Goal: Task Accomplishment & Management: Manage account settings

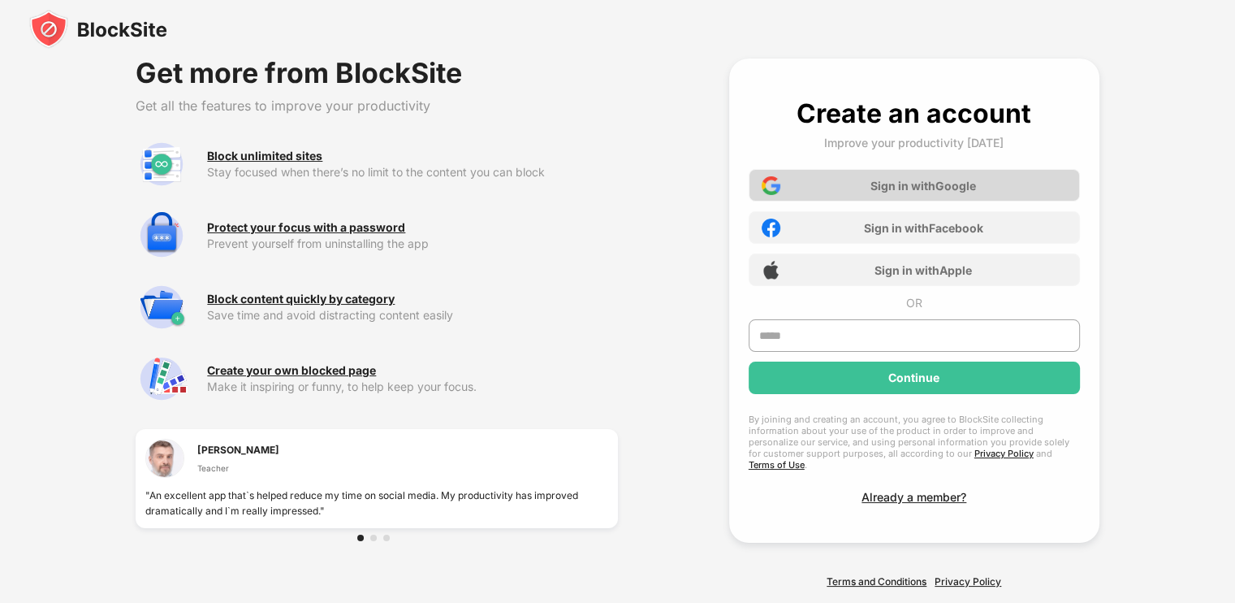
click at [902, 185] on div "Sign in with Google" at bounding box center [924, 186] width 106 height 14
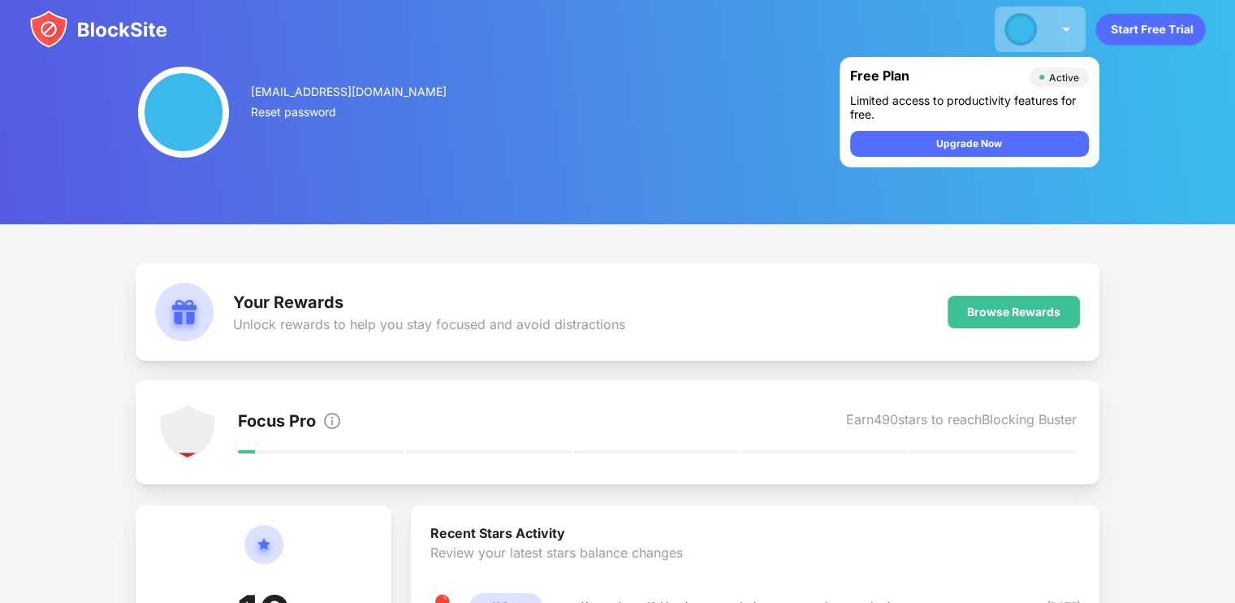
click at [1066, 28] on img at bounding box center [1066, 28] width 19 height 19
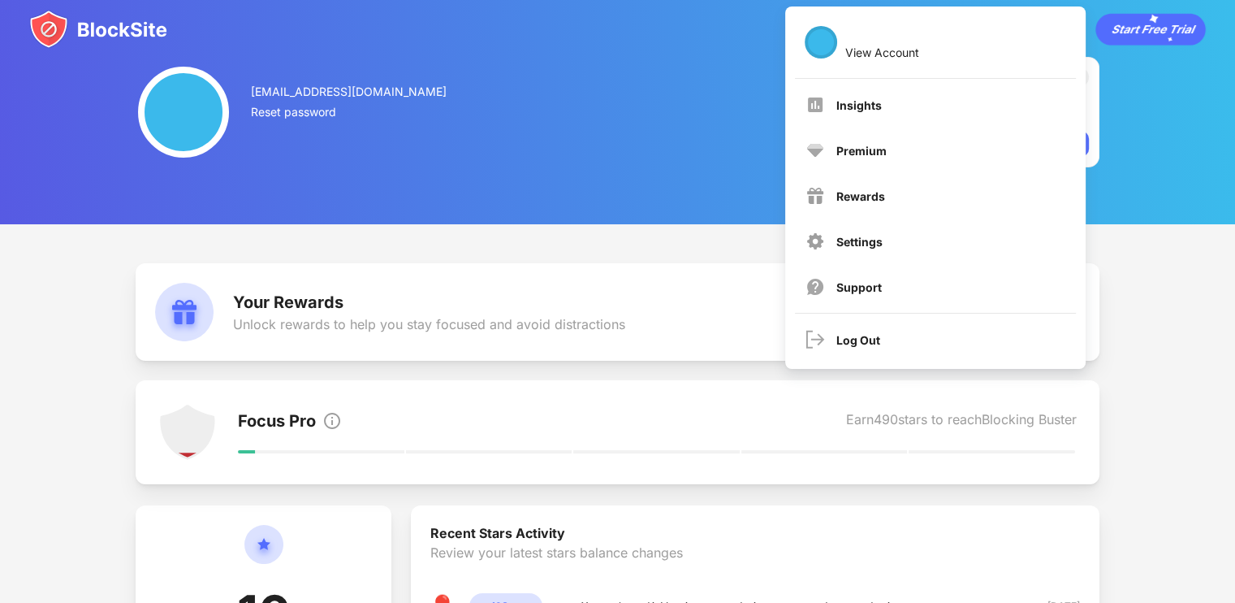
click at [1174, 175] on div "babaafrid2@gmail.com Reset password Free Plan Active Limited access to producti…" at bounding box center [617, 112] width 1235 height 224
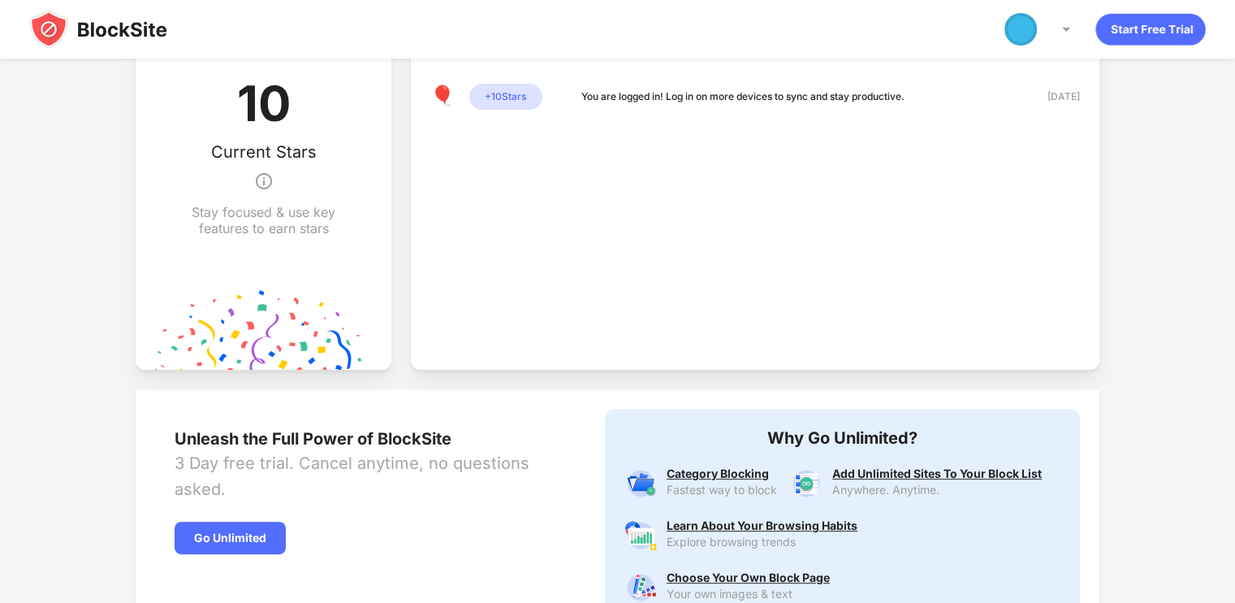
scroll to position [510, 0]
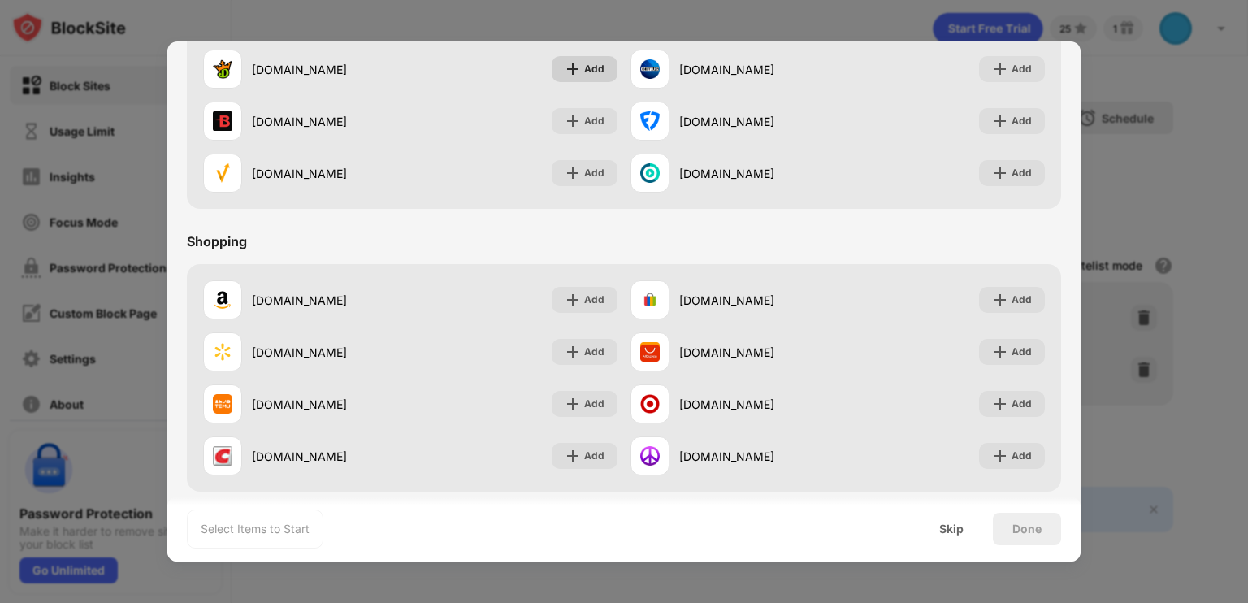
scroll to position [1702, 0]
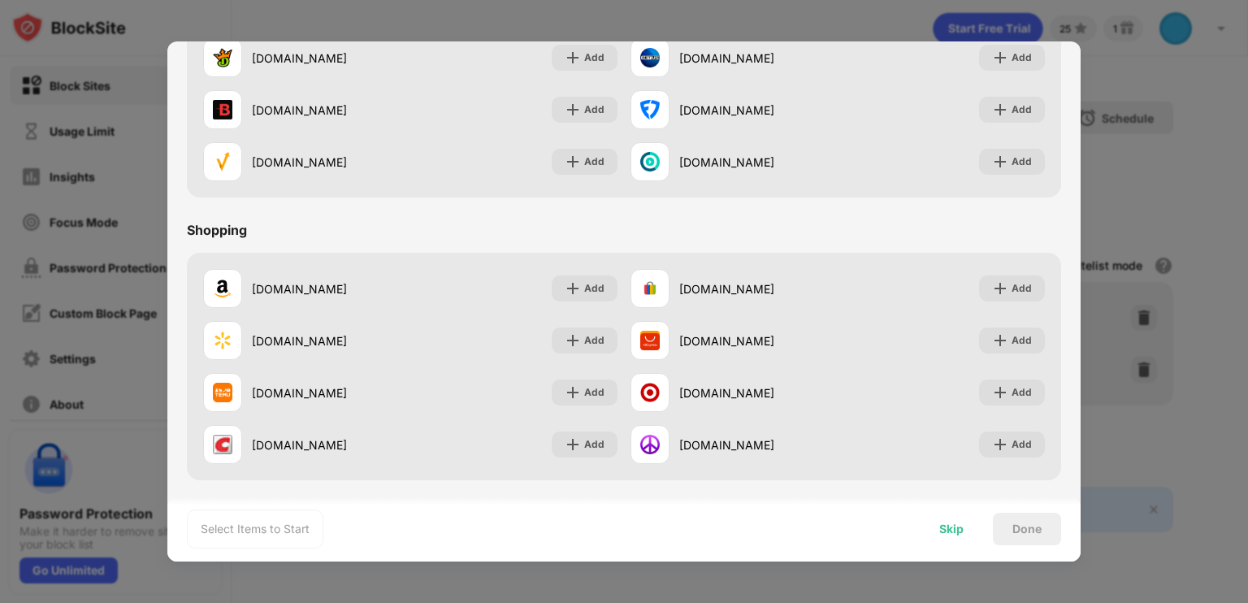
click at [949, 518] on div "Skip" at bounding box center [950, 528] width 63 height 32
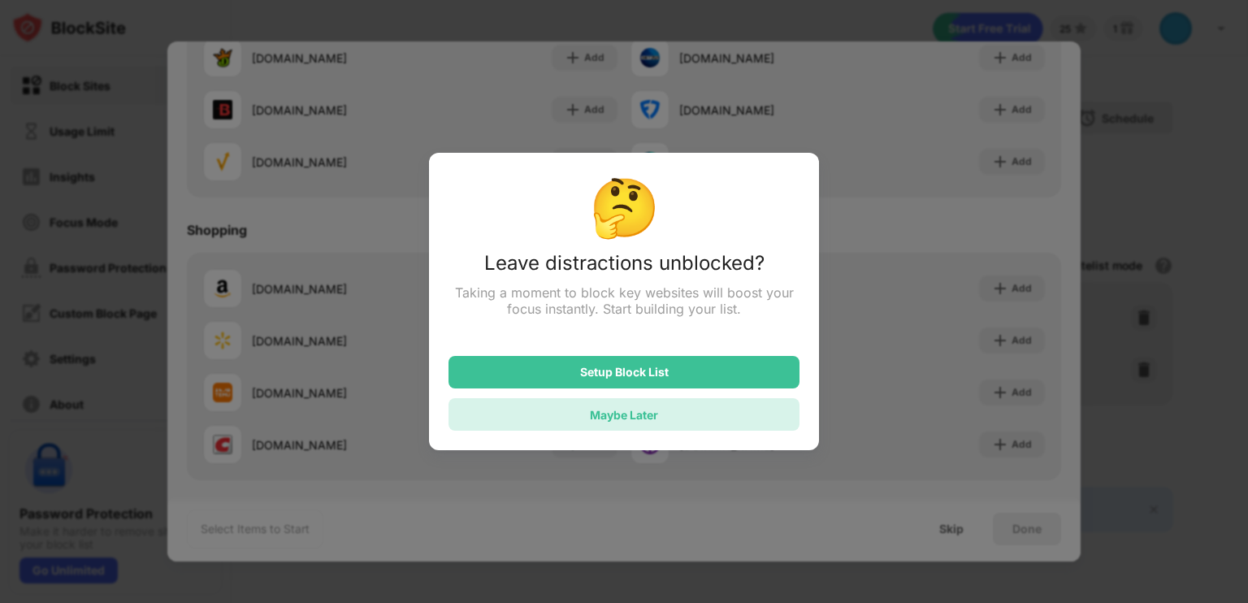
click at [750, 418] on div "Maybe Later" at bounding box center [623, 414] width 351 height 32
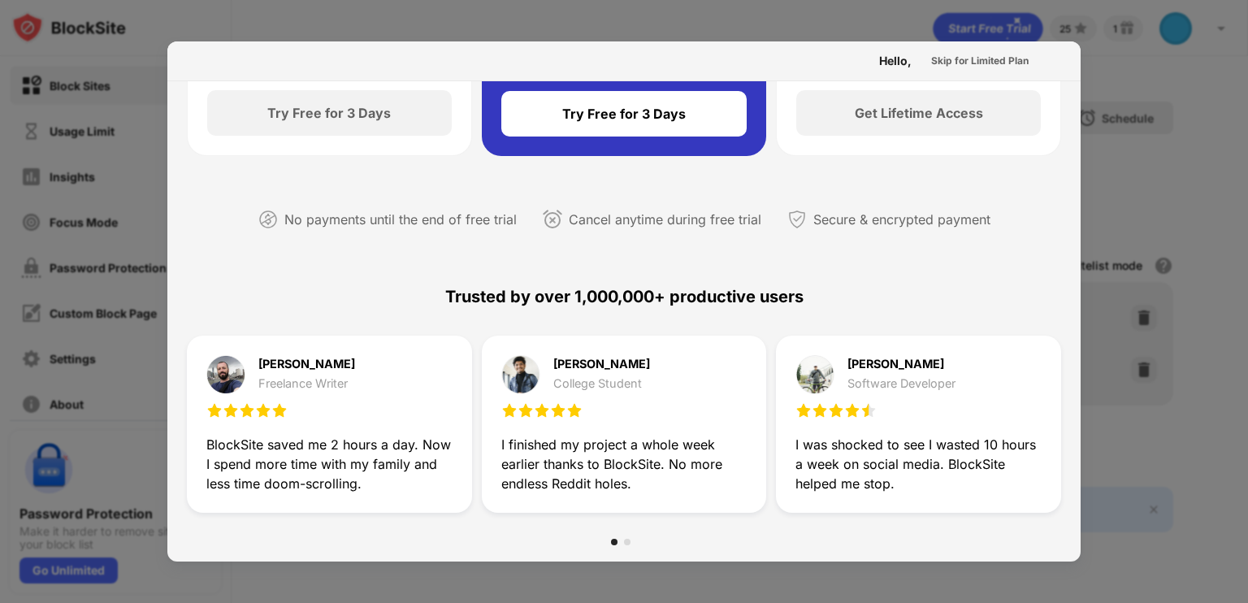
scroll to position [0, 0]
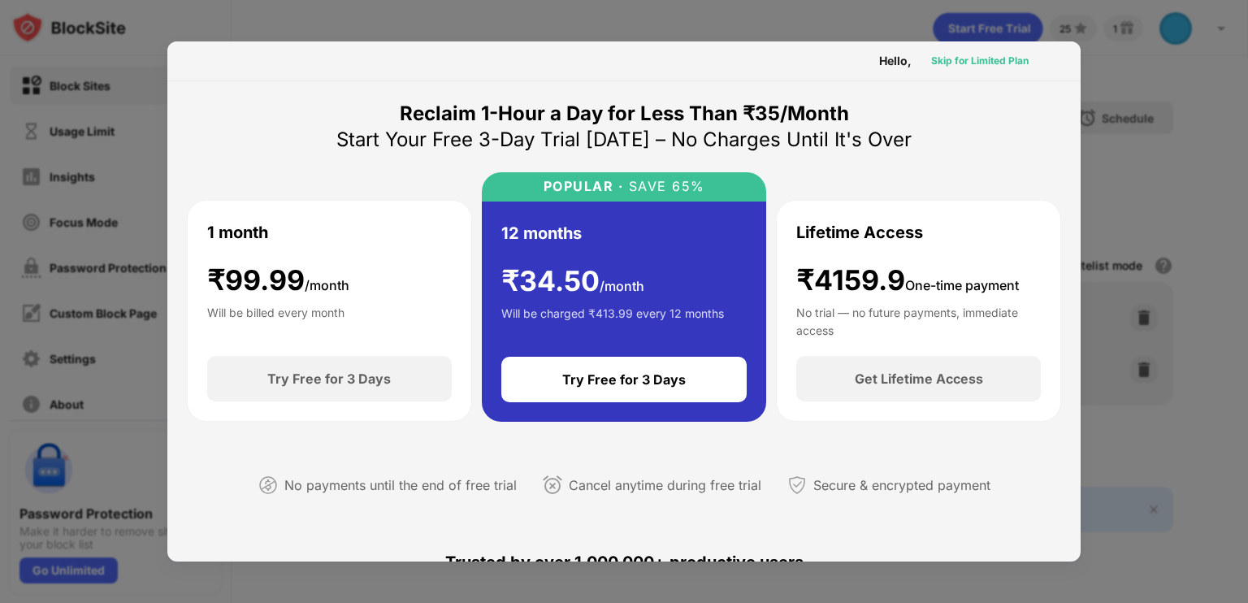
click at [988, 70] on div "Skip for Limited Plan" at bounding box center [979, 61] width 123 height 26
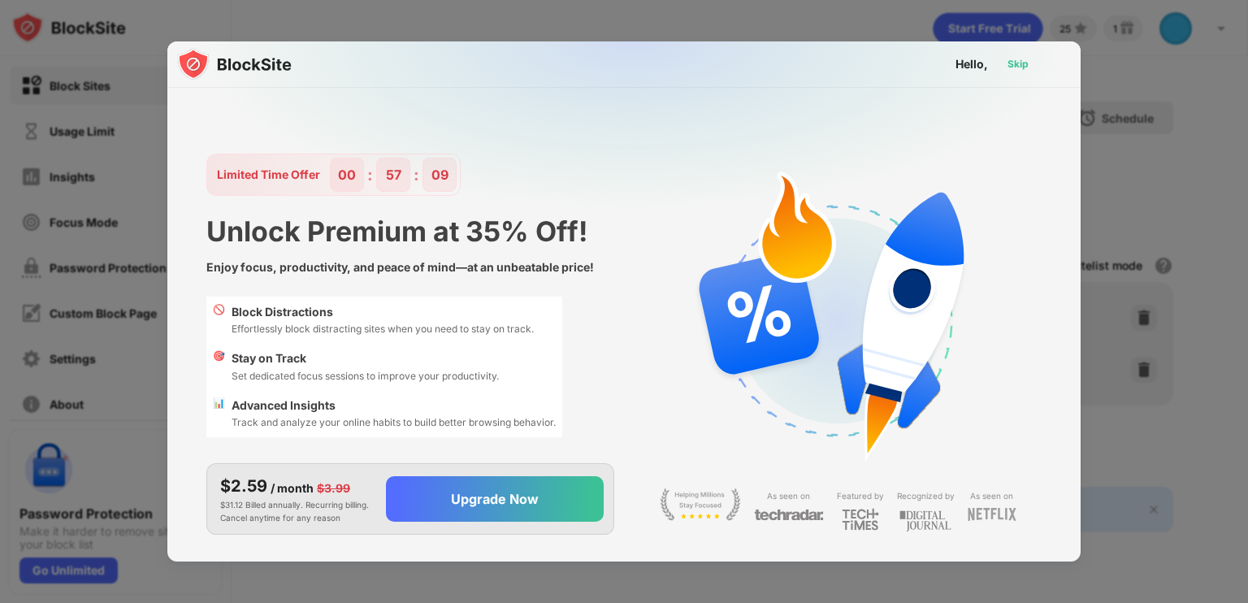
click at [1014, 58] on div "Skip" at bounding box center [1017, 64] width 21 height 16
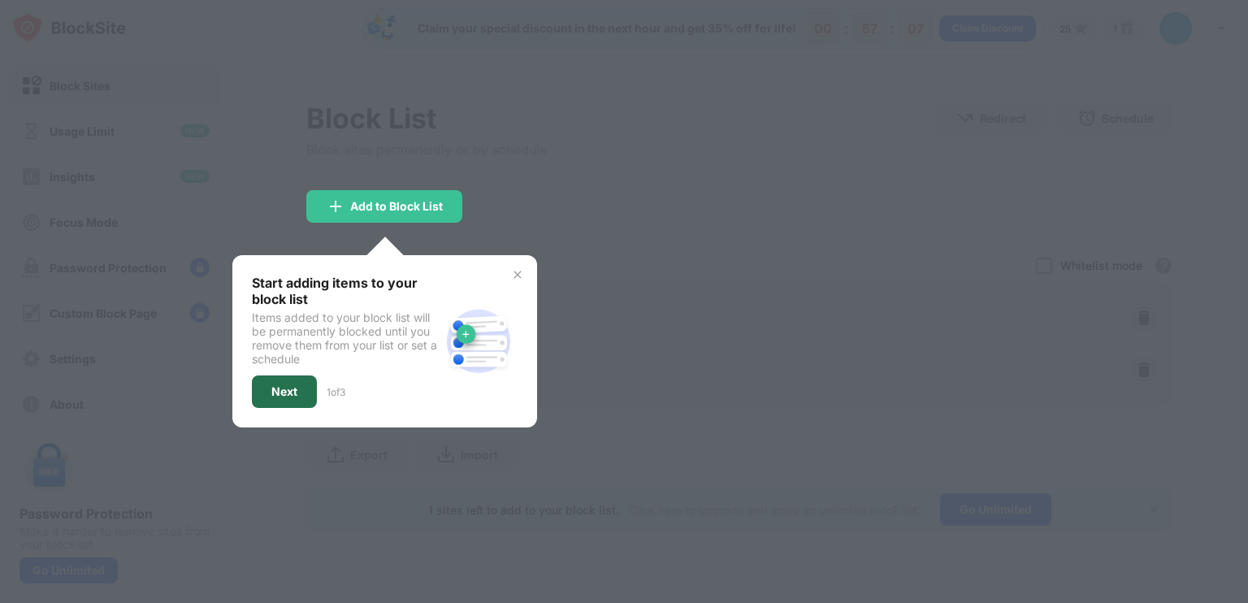
click at [303, 402] on div "Next" at bounding box center [284, 391] width 65 height 32
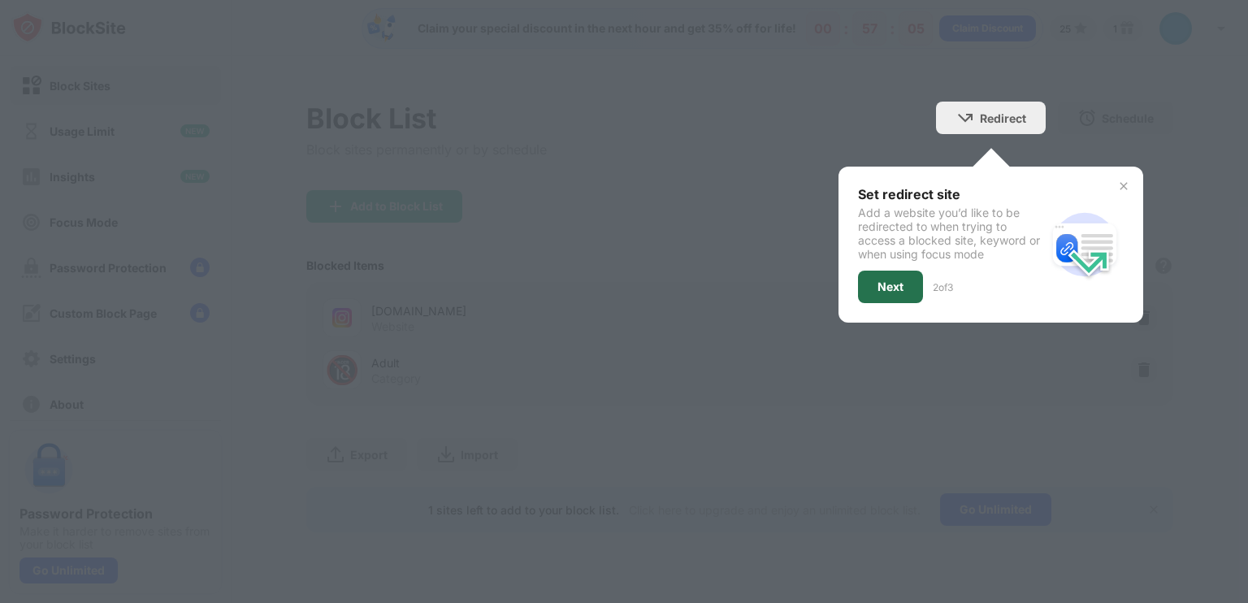
click at [895, 273] on div "Next" at bounding box center [890, 286] width 65 height 32
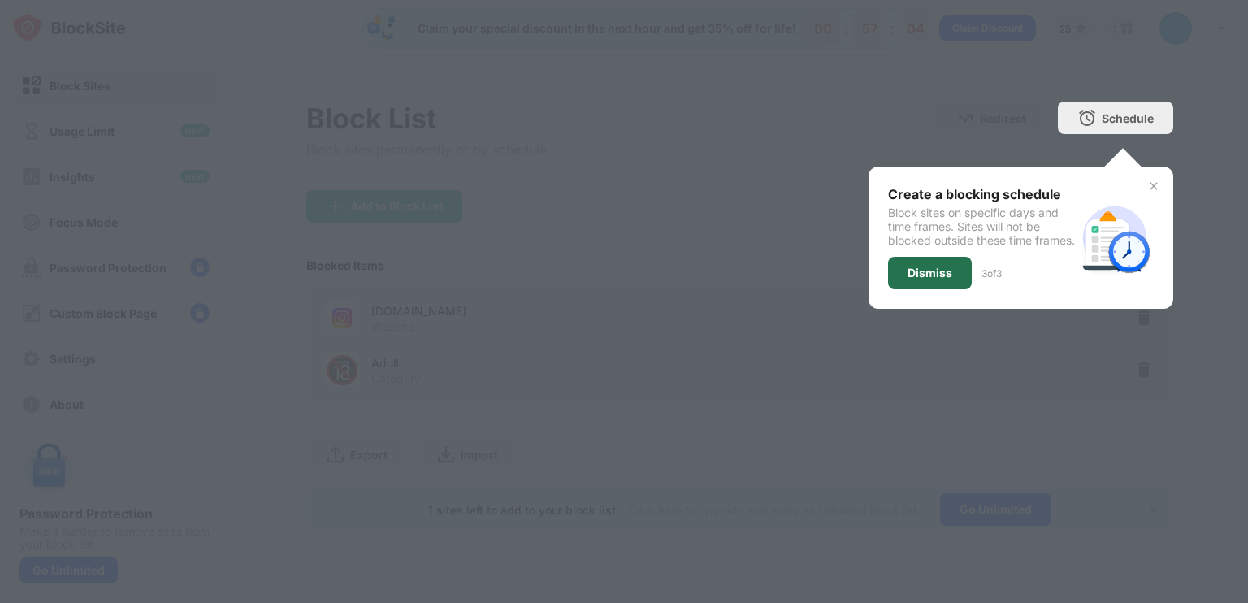
click at [904, 285] on div "Dismiss" at bounding box center [930, 273] width 84 height 32
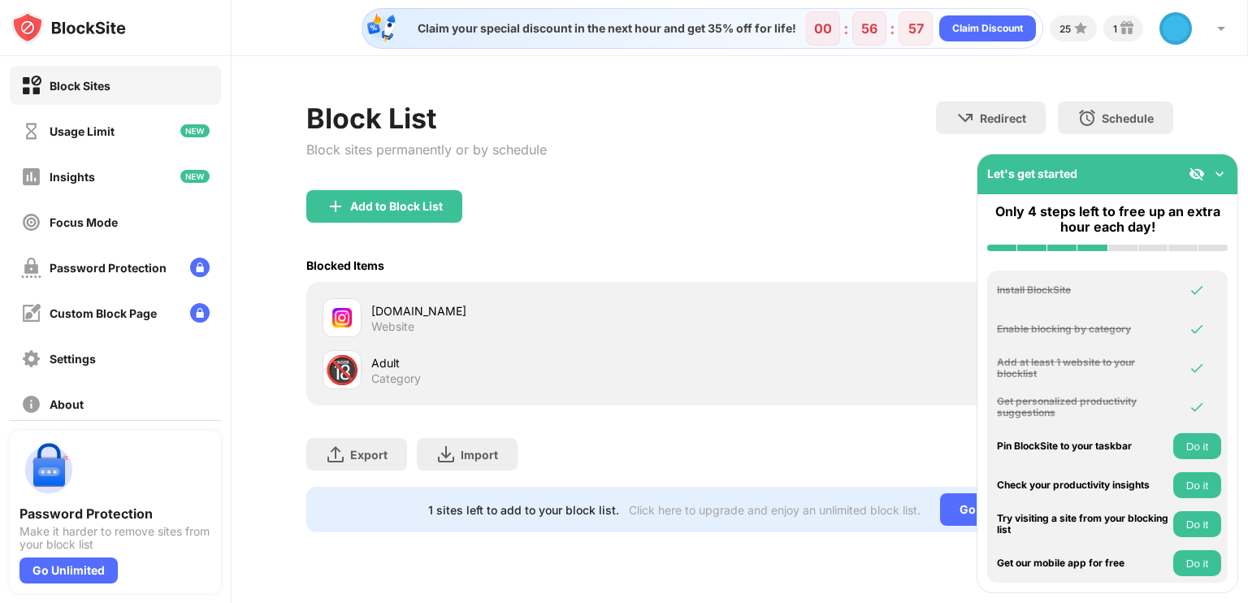
click at [1224, 175] on img at bounding box center [1219, 174] width 16 height 16
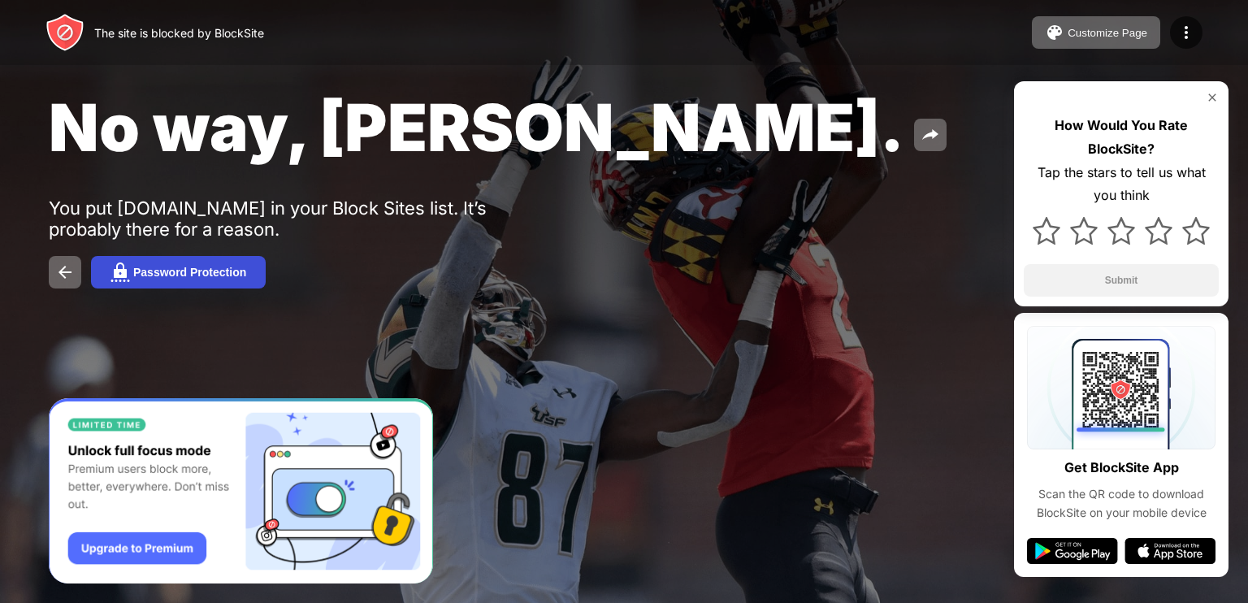
click at [218, 279] on div "Password Protection" at bounding box center [189, 272] width 113 height 13
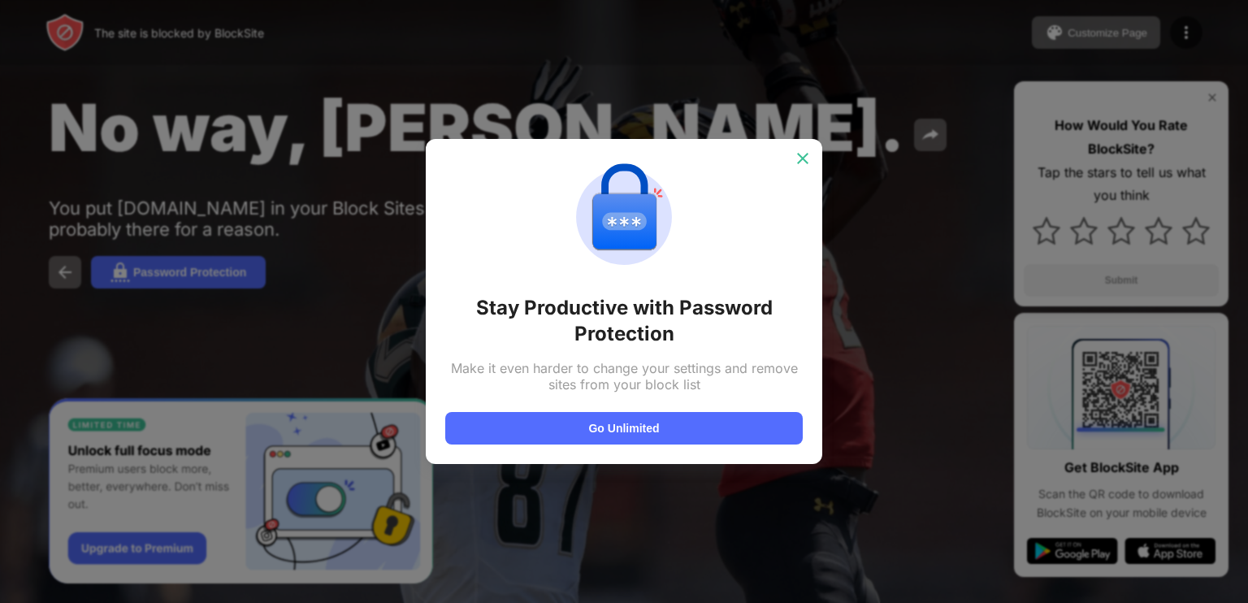
click at [803, 164] on img at bounding box center [802, 158] width 16 height 16
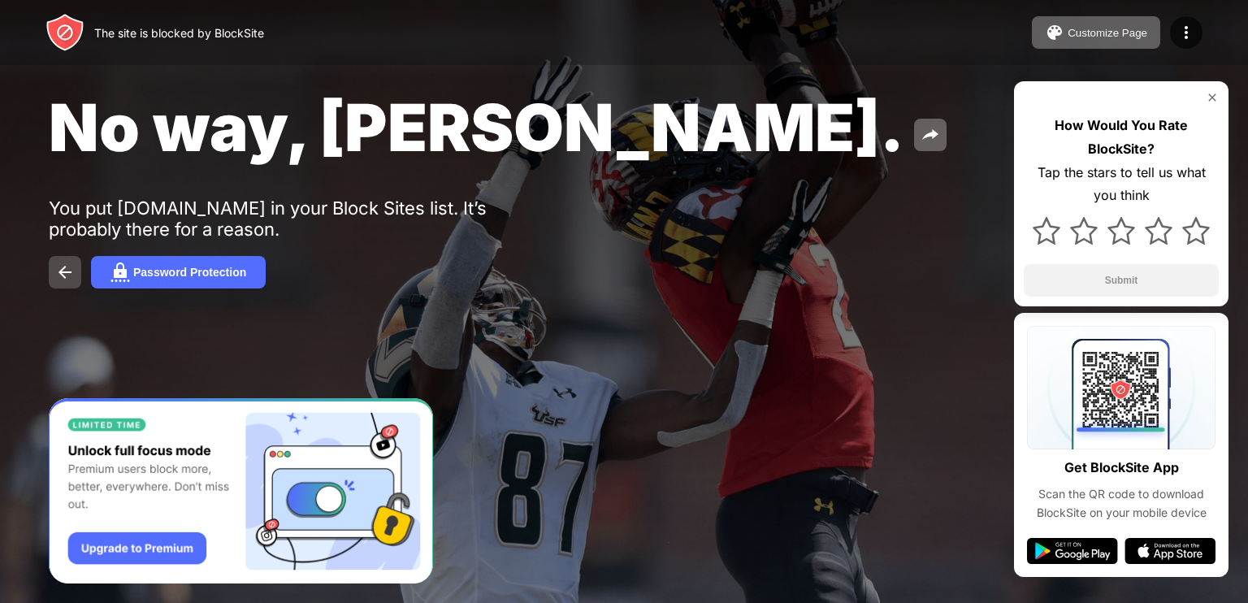
click at [71, 271] on img at bounding box center [64, 271] width 19 height 19
